Goal: Information Seeking & Learning: Learn about a topic

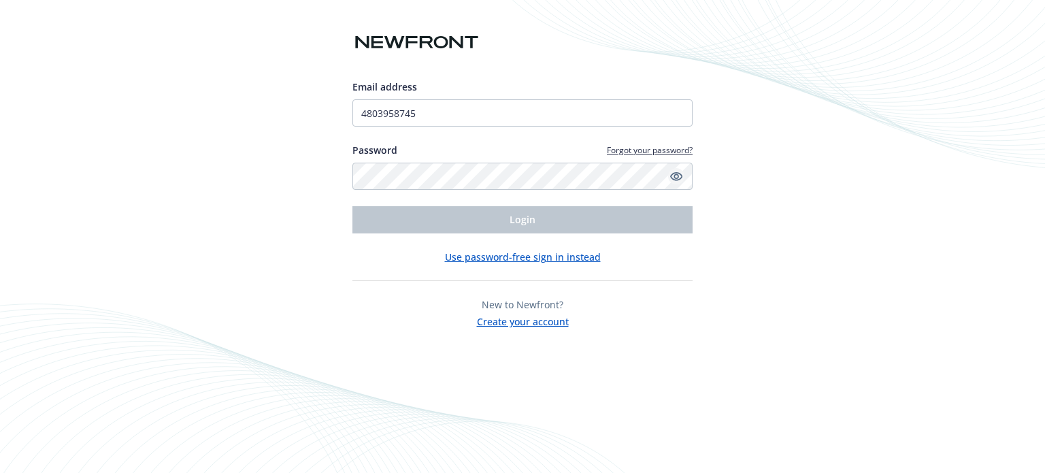
click at [681, 174] on icon "Show password" at bounding box center [676, 176] width 12 height 9
click at [673, 174] on icon "Hide password" at bounding box center [676, 176] width 16 height 16
click at [781, 180] on div "Email address 4803958745 Password Forgot your password? Login Use password-free…" at bounding box center [522, 236] width 1045 height 473
click at [676, 176] on icon "Show password" at bounding box center [676, 176] width 12 height 12
click at [677, 176] on icon "Hide password" at bounding box center [677, 176] width 11 height 10
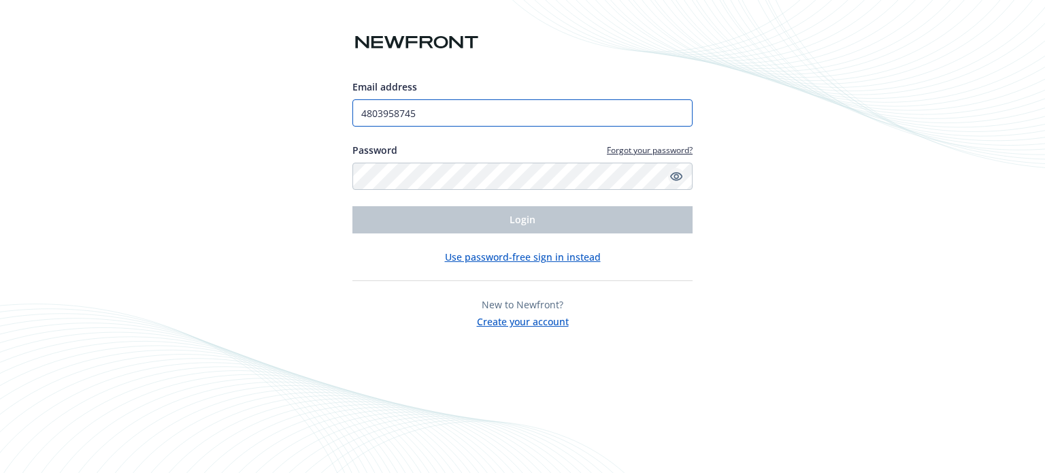
drag, startPoint x: 431, startPoint y: 113, endPoint x: 149, endPoint y: 94, distance: 282.4
click at [149, 93] on div "Email address 4803958745 Password Forgot your password? Login Use password-free…" at bounding box center [522, 236] width 1045 height 473
type input "[EMAIL_ADDRESS][DOMAIN_NAME]"
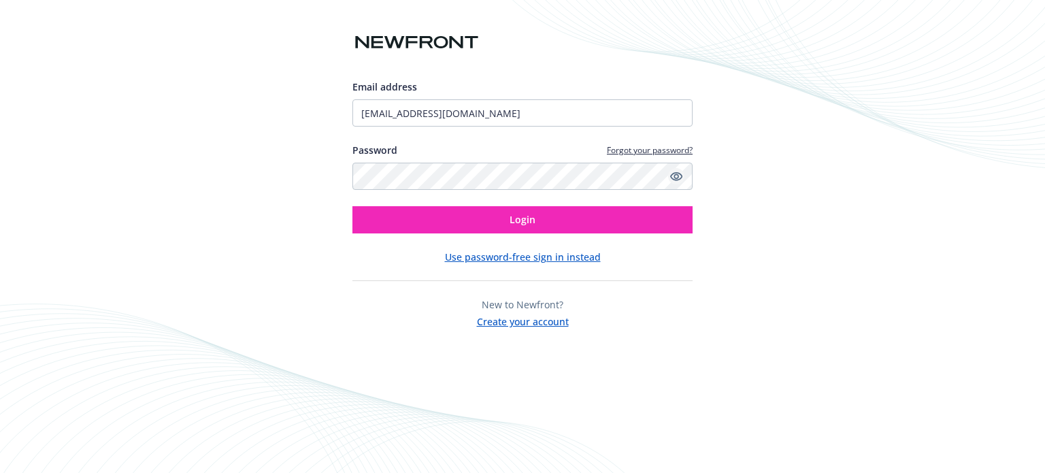
click at [681, 177] on icon "Show password" at bounding box center [676, 176] width 12 height 9
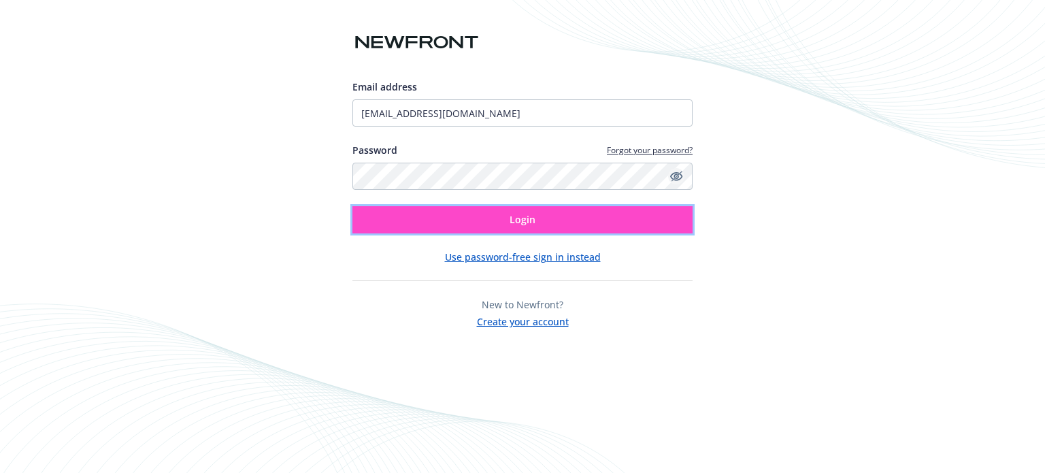
click at [674, 215] on button "Login" at bounding box center [522, 219] width 340 height 27
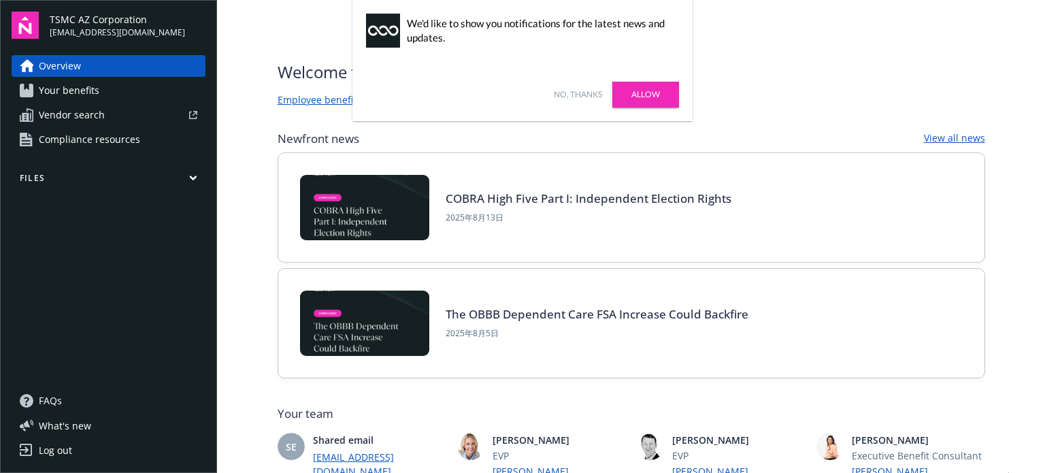
click at [671, 101] on link "Allow" at bounding box center [645, 95] width 67 height 26
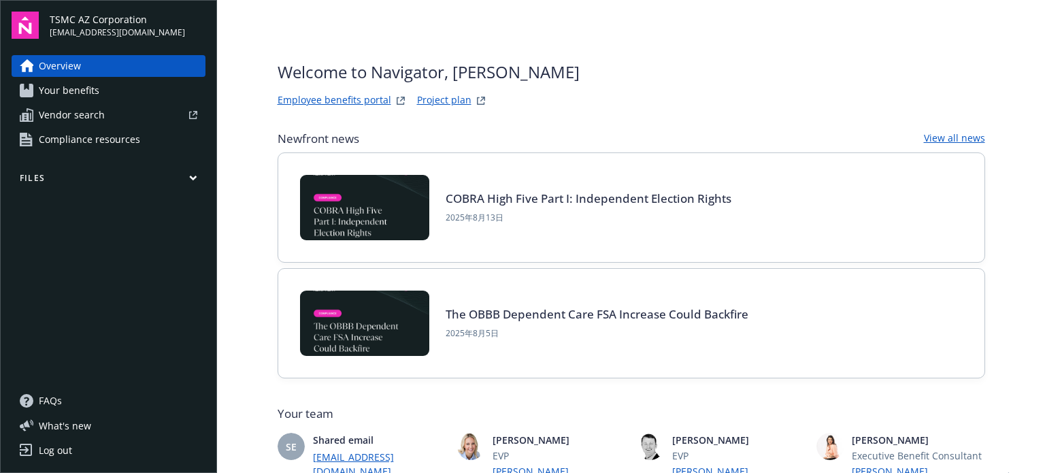
click at [612, 199] on link "COBRA High Five Part I: Independent Election Rights" at bounding box center [589, 199] width 286 height 16
